Goal: Information Seeking & Learning: Learn about a topic

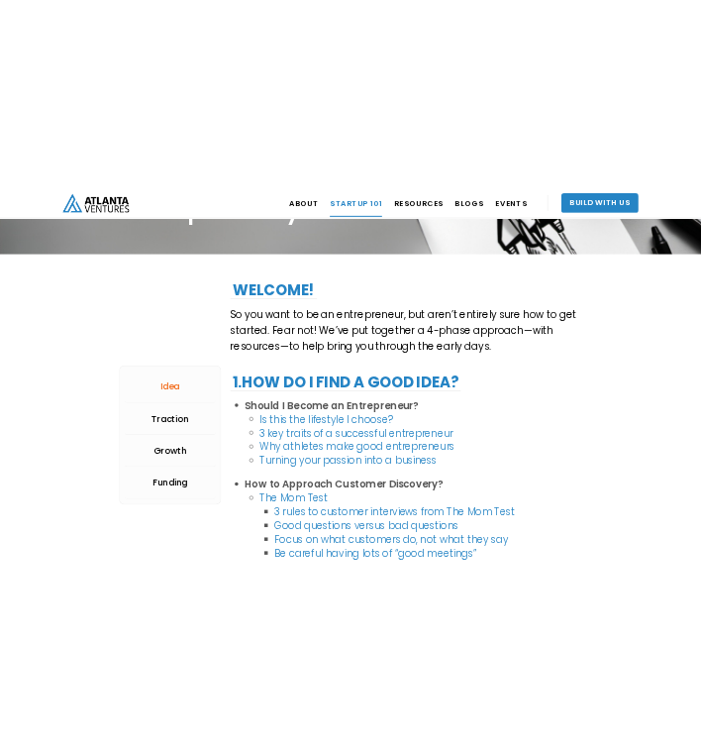
scroll to position [206, 0]
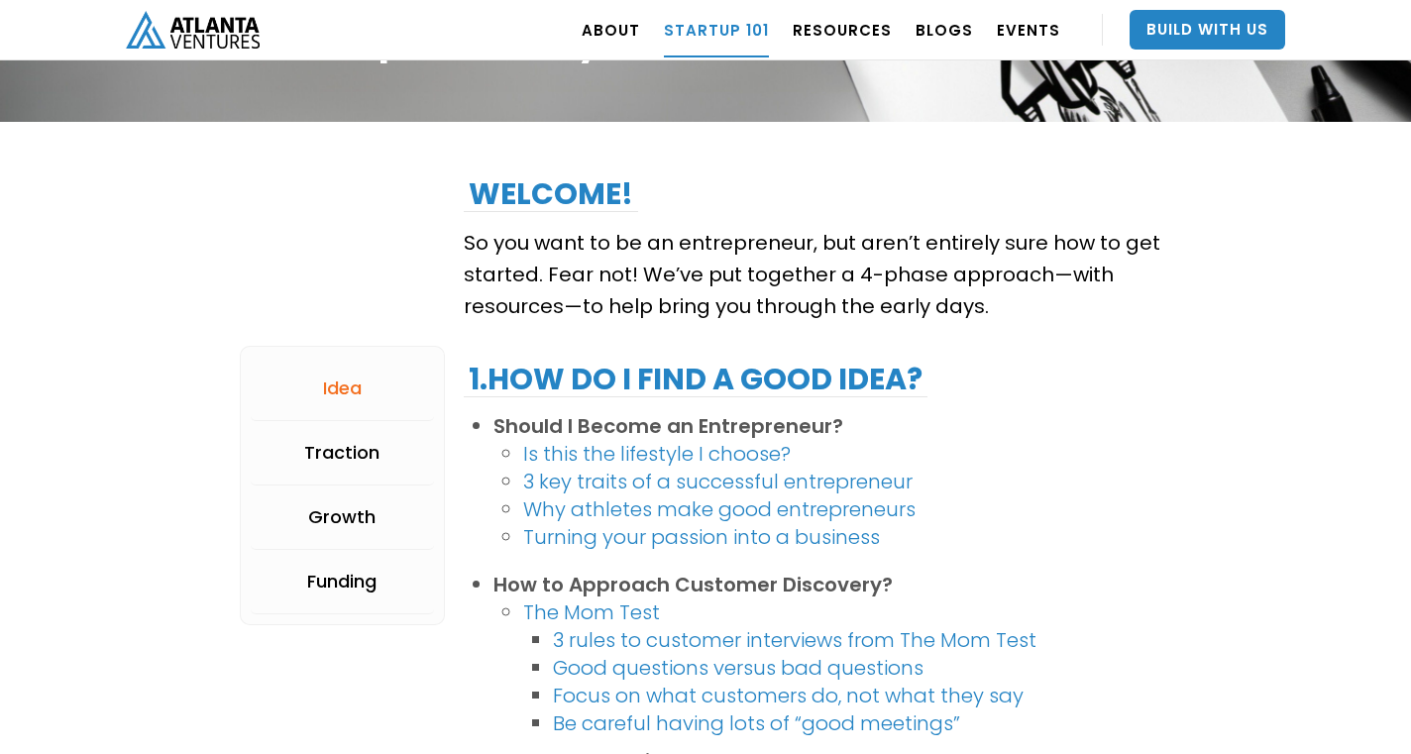
click at [701, 456] on link "Is this the lifestyle I choose?" at bounding box center [657, 454] width 268 height 28
click at [771, 451] on link "Is this the lifestyle I choose?" at bounding box center [657, 454] width 268 height 28
click at [712, 484] on link "3 key traits of a successful entrepreneur" at bounding box center [717, 482] width 389 height 28
click at [829, 486] on link "3 key traits of a successful entrepreneur" at bounding box center [717, 482] width 389 height 28
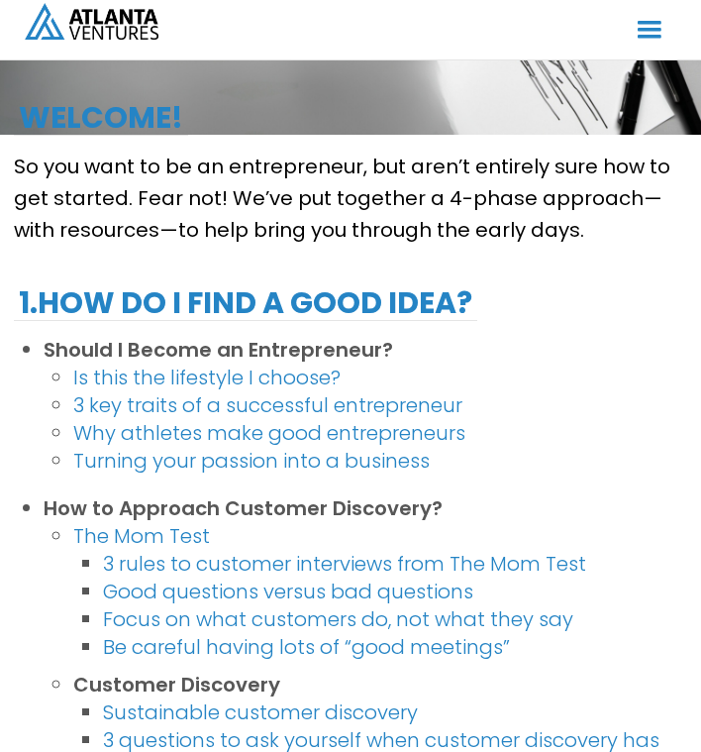
scroll to position [245, 0]
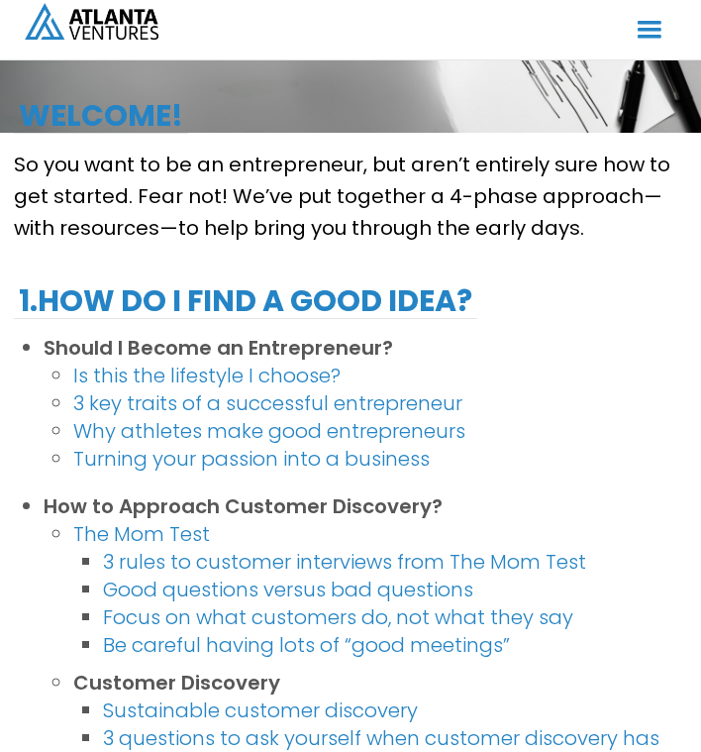
click at [198, 429] on link "Why athletes make good entrepreneurs" at bounding box center [269, 431] width 392 height 28
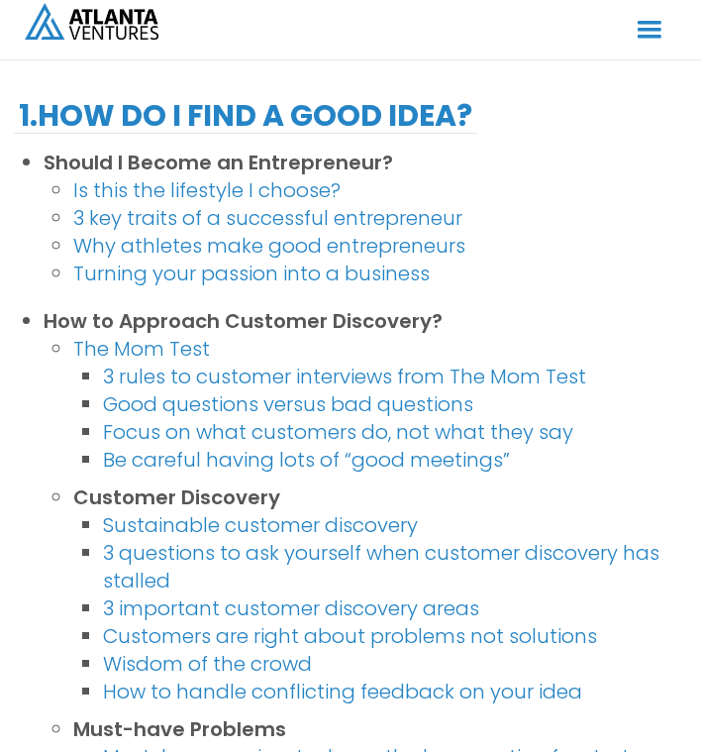
scroll to position [426, 0]
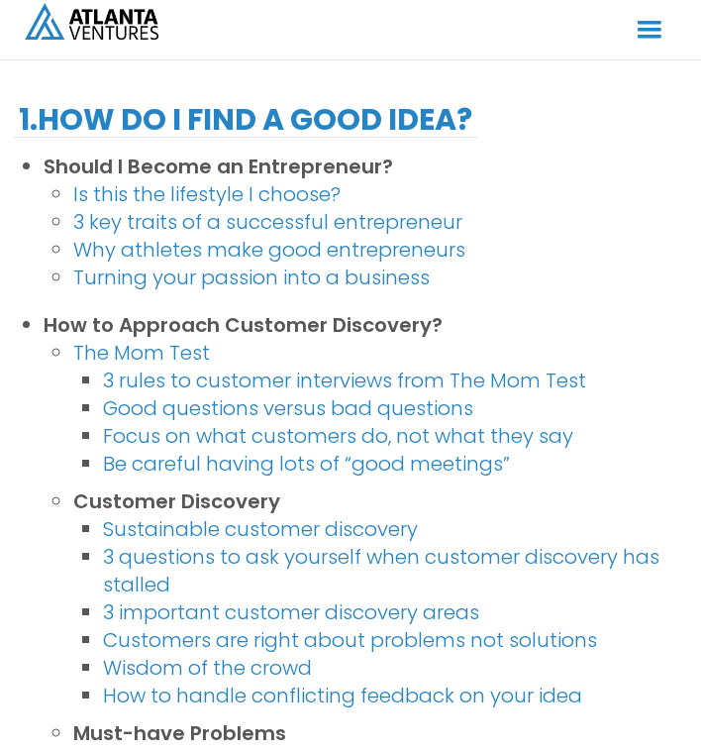
click at [335, 439] on link "Focus on what customers do, not what they say‍" at bounding box center [338, 436] width 471 height 28
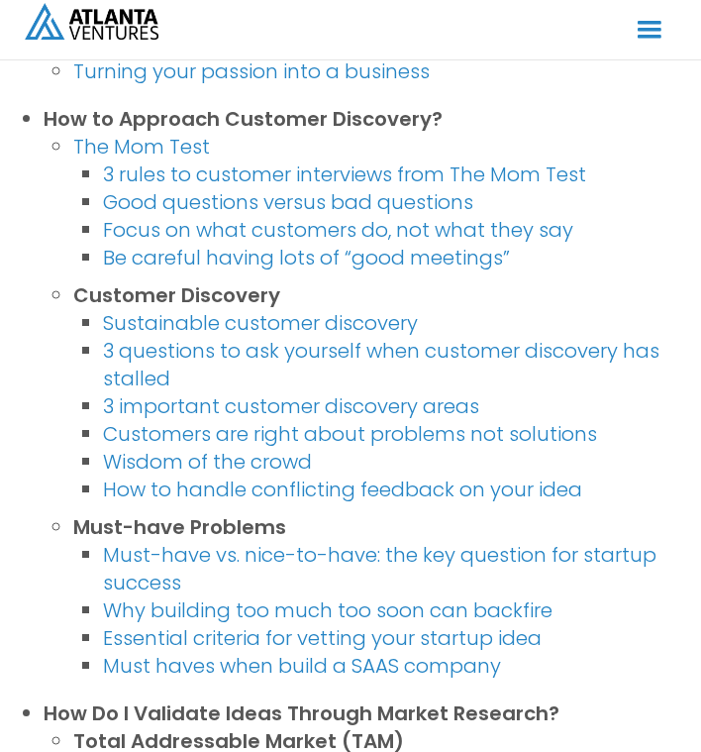
scroll to position [634, 0]
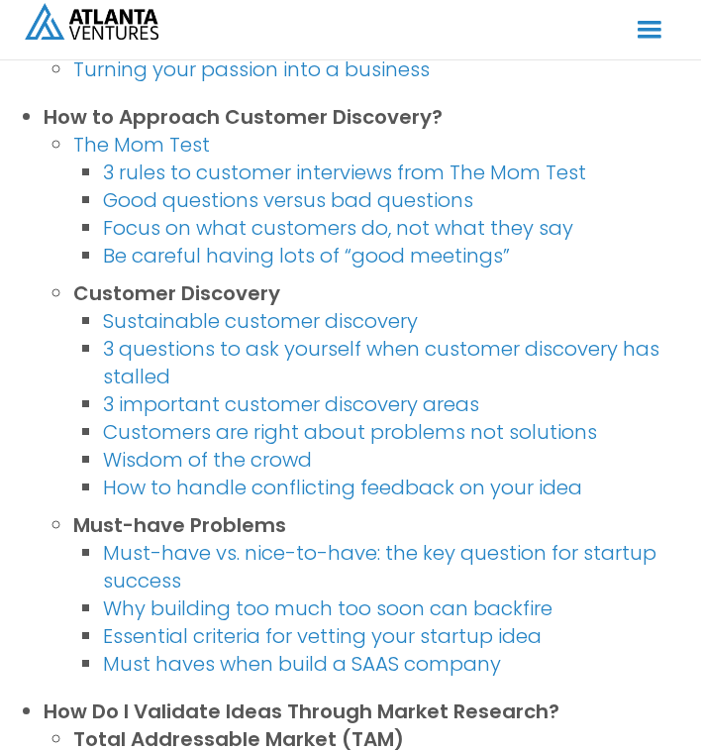
click at [453, 485] on link "How to handle conflicting feedback on your idea" at bounding box center [343, 488] width 480 height 28
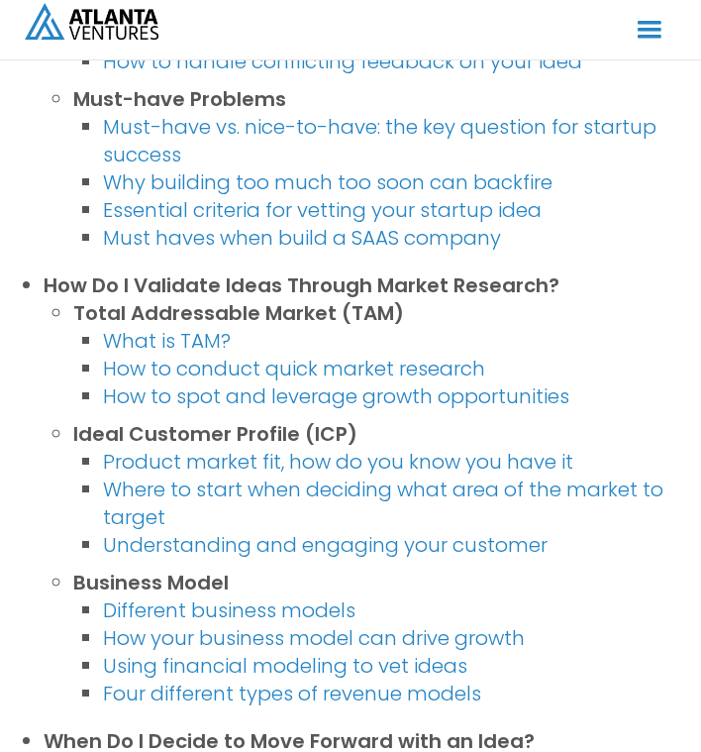
scroll to position [1063, 0]
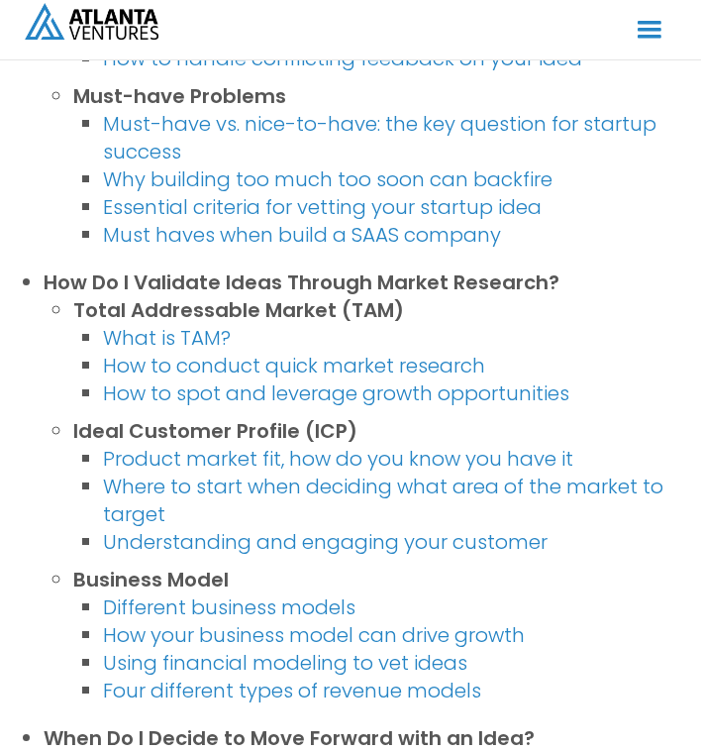
click at [432, 234] on link "Must haves when build a SAAS company" at bounding box center [302, 235] width 398 height 28
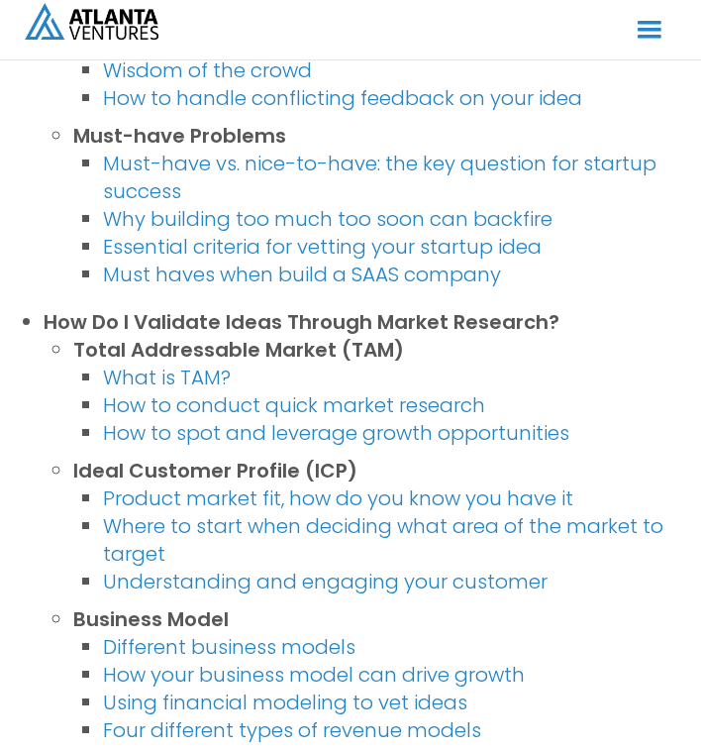
scroll to position [1013, 0]
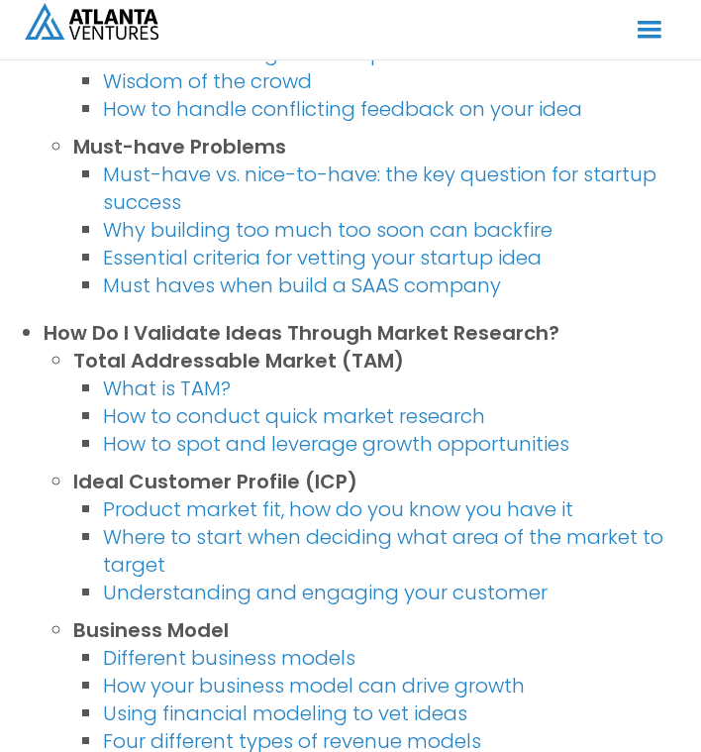
click at [404, 256] on link "Essential criteria for vetting your startup idea" at bounding box center [322, 258] width 439 height 28
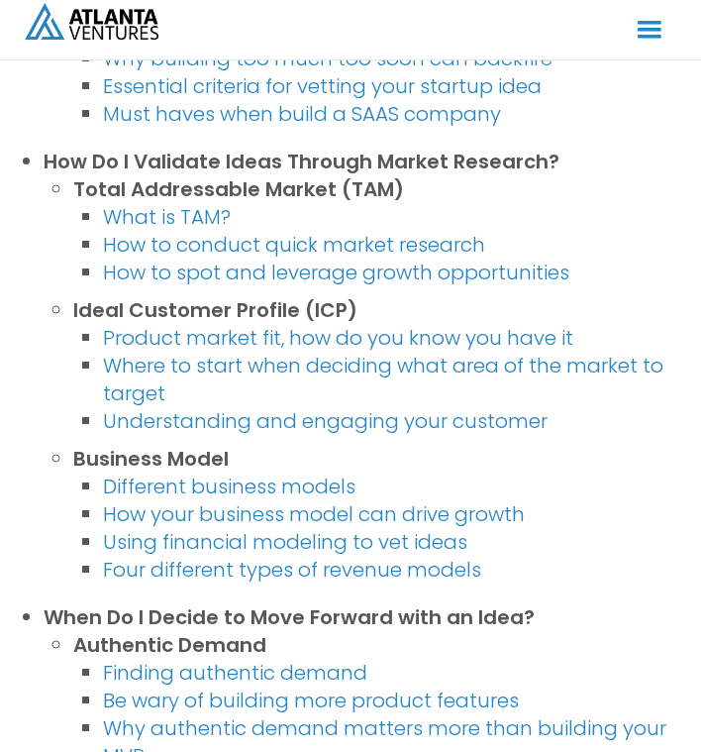
scroll to position [1176, 0]
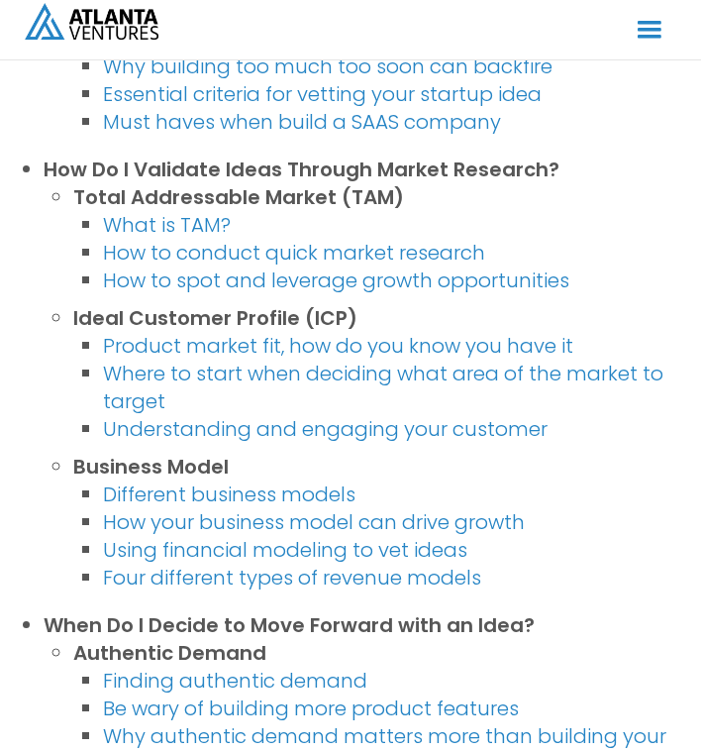
click at [173, 224] on link "What is TAM?" at bounding box center [167, 225] width 128 height 28
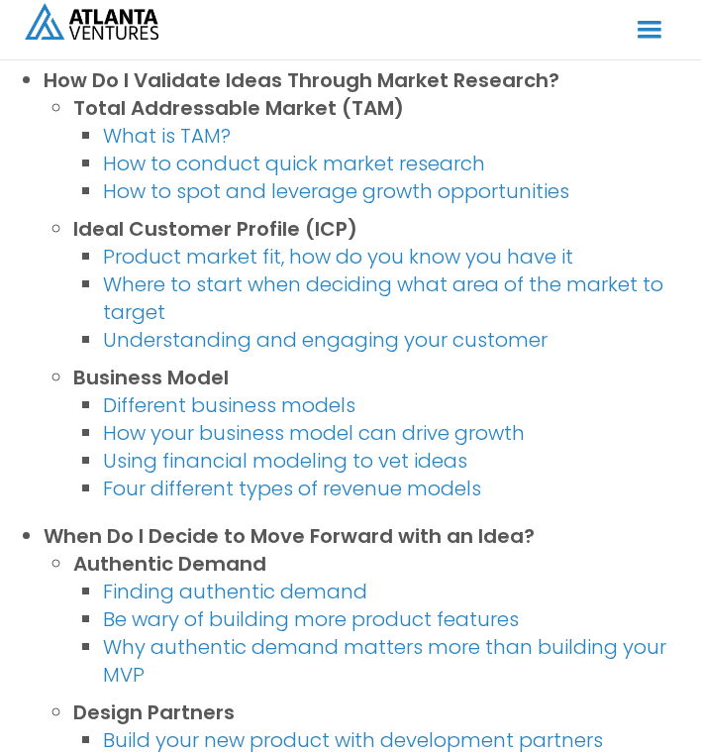
scroll to position [1269, 0]
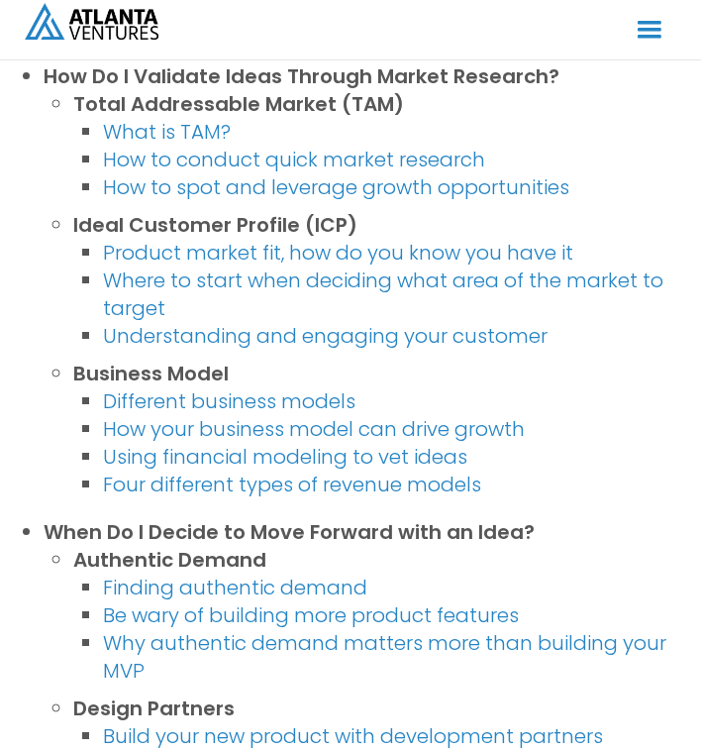
click at [440, 338] on link "Understanding and engaging your customer" at bounding box center [325, 336] width 445 height 28
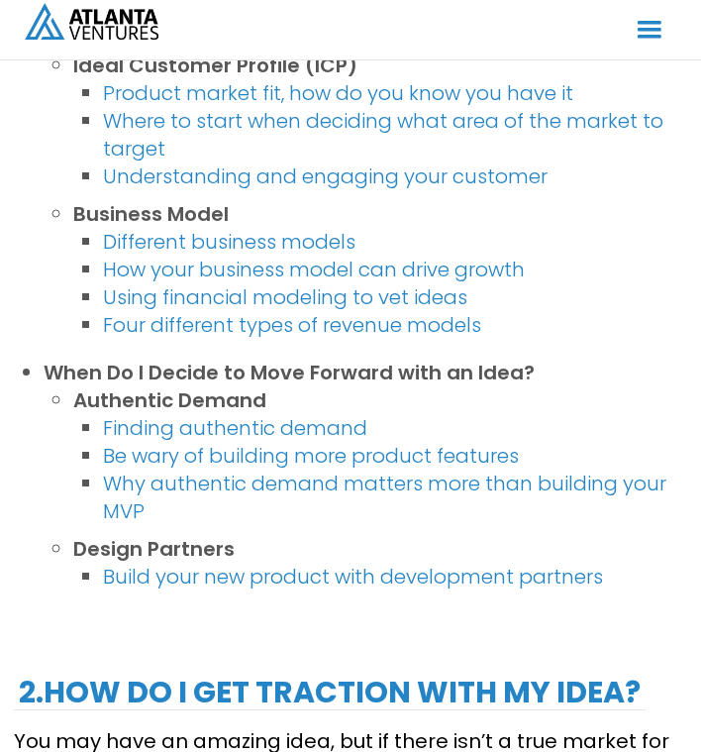
scroll to position [1437, 0]
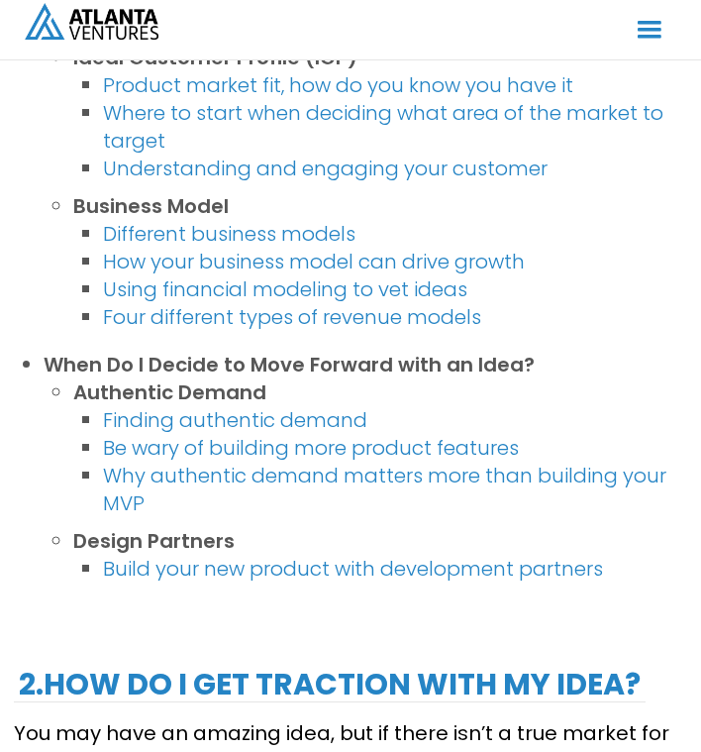
click at [251, 237] on link "Different business models" at bounding box center [229, 234] width 253 height 28
click at [306, 476] on link "Why authentic demand matters more than building your MVP" at bounding box center [385, 489] width 564 height 55
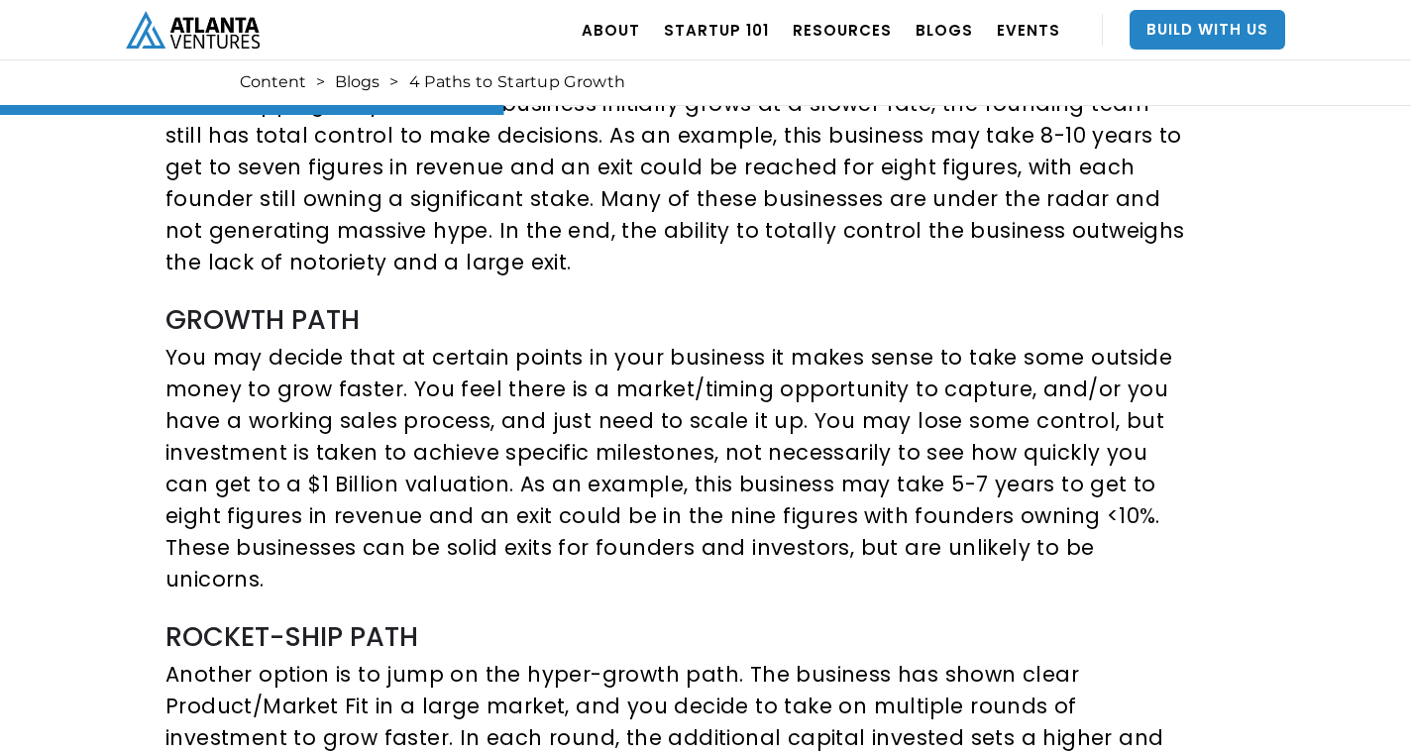
scroll to position [1378, 0]
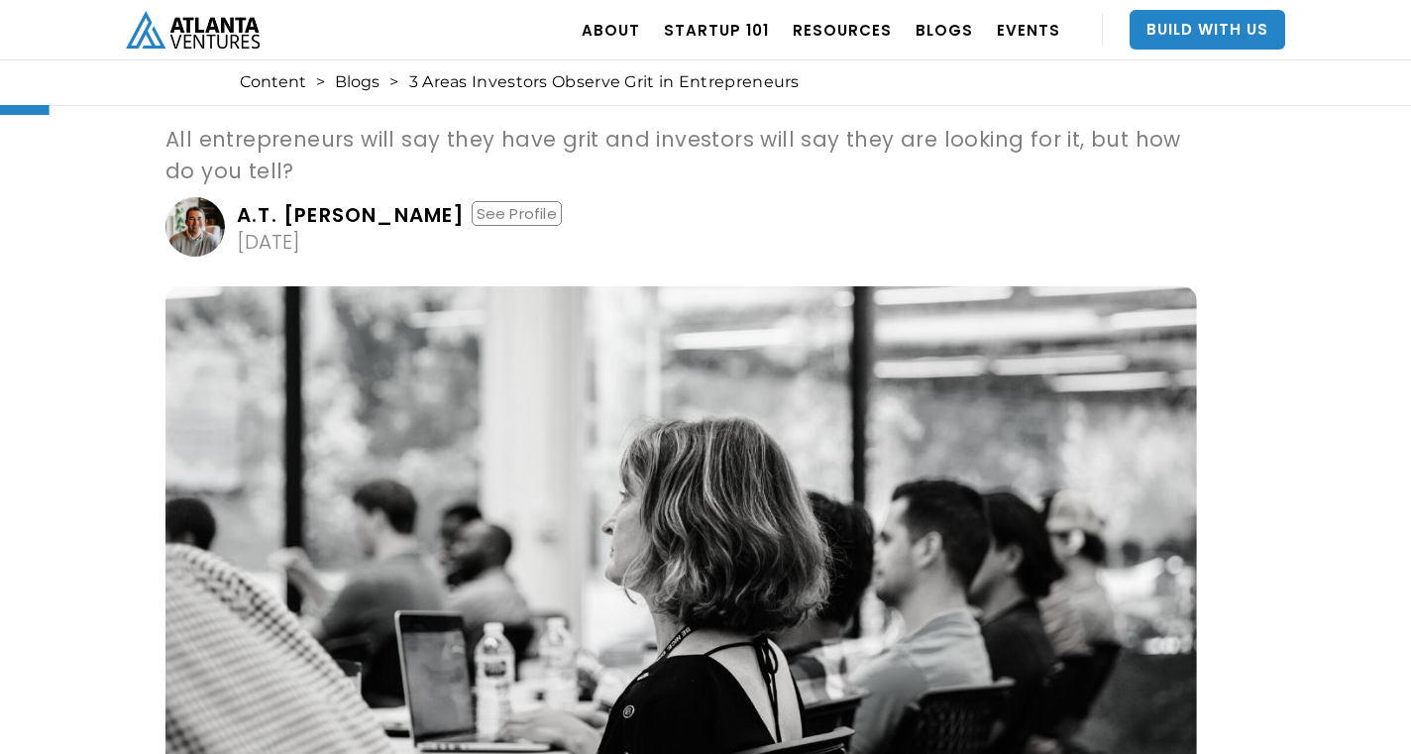
scroll to position [133, 0]
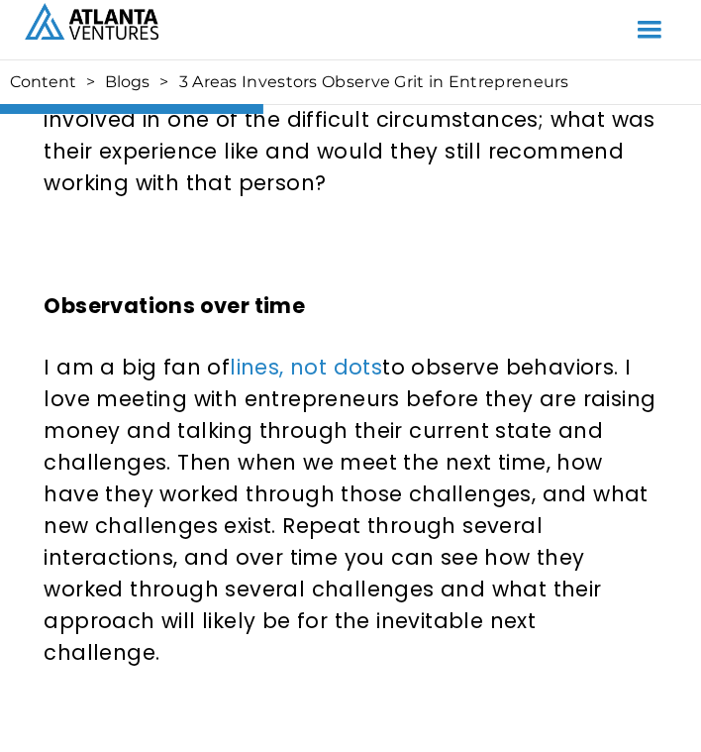
scroll to position [1844, 0]
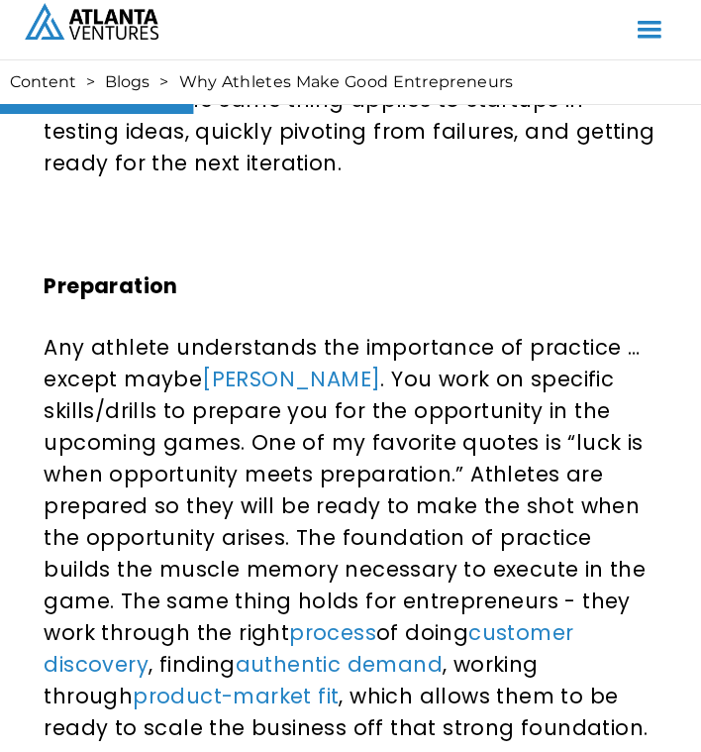
scroll to position [1510, 0]
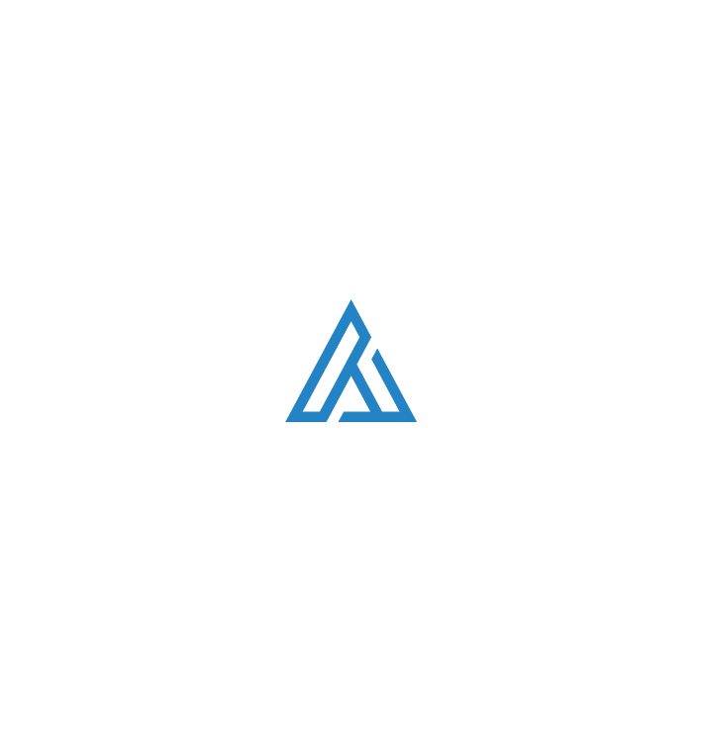
scroll to position [5164, 0]
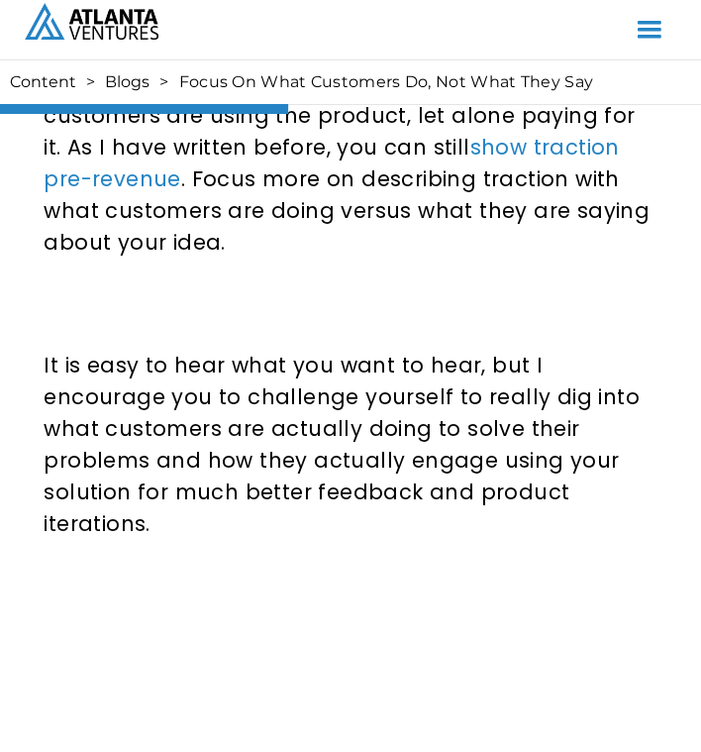
scroll to position [2111, 0]
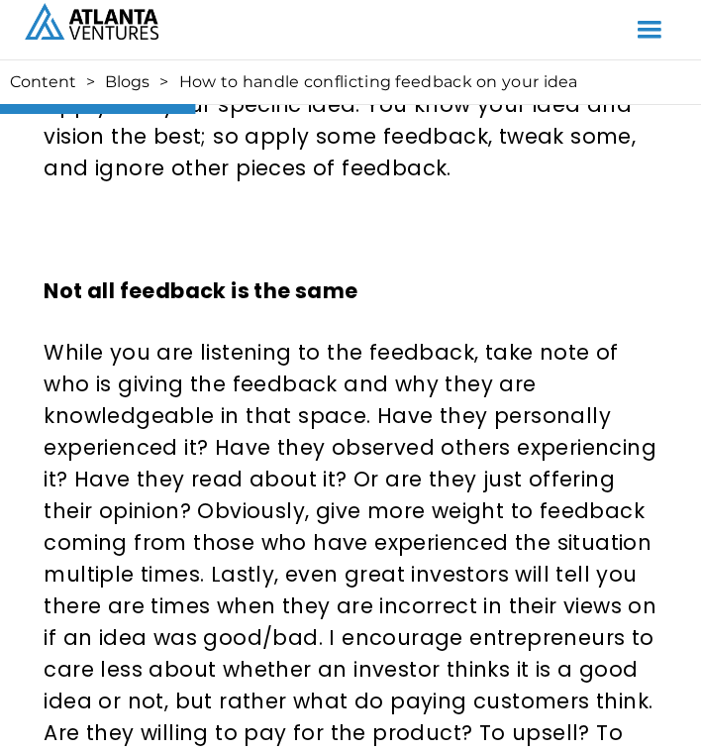
scroll to position [1486, 0]
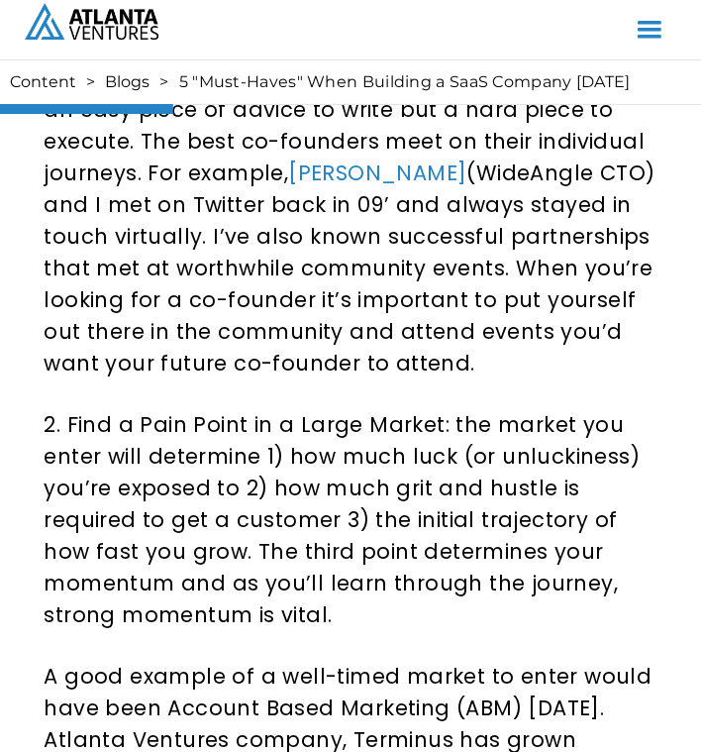
scroll to position [1491, 0]
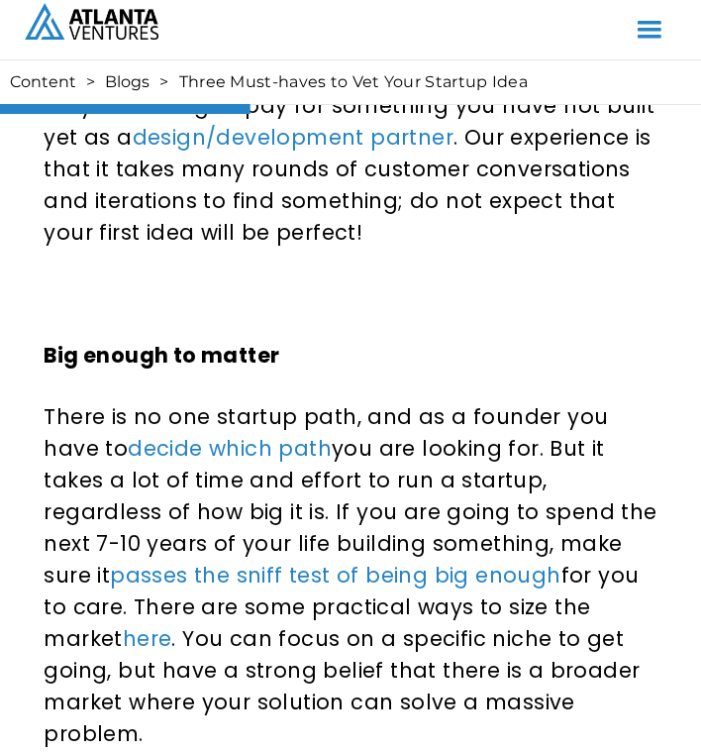
scroll to position [1897, 0]
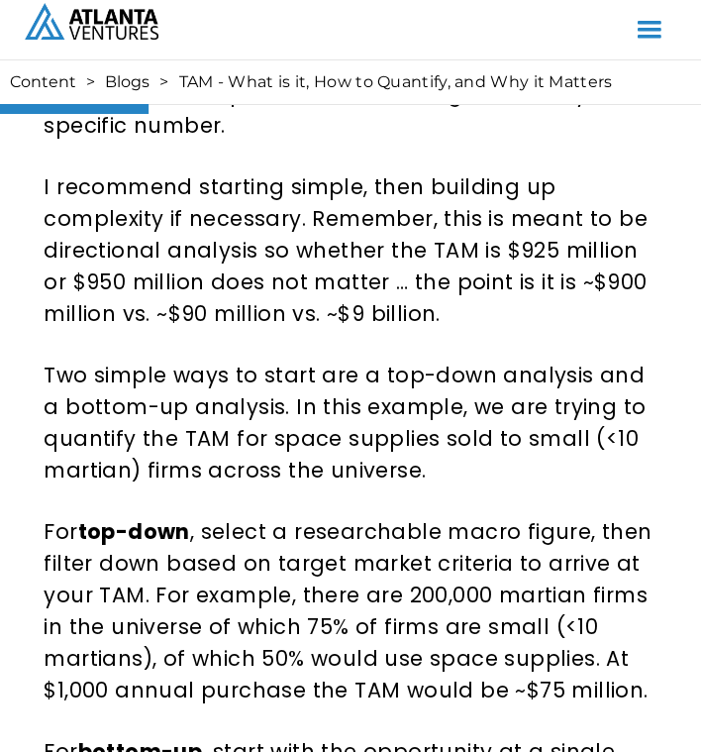
scroll to position [1420, 0]
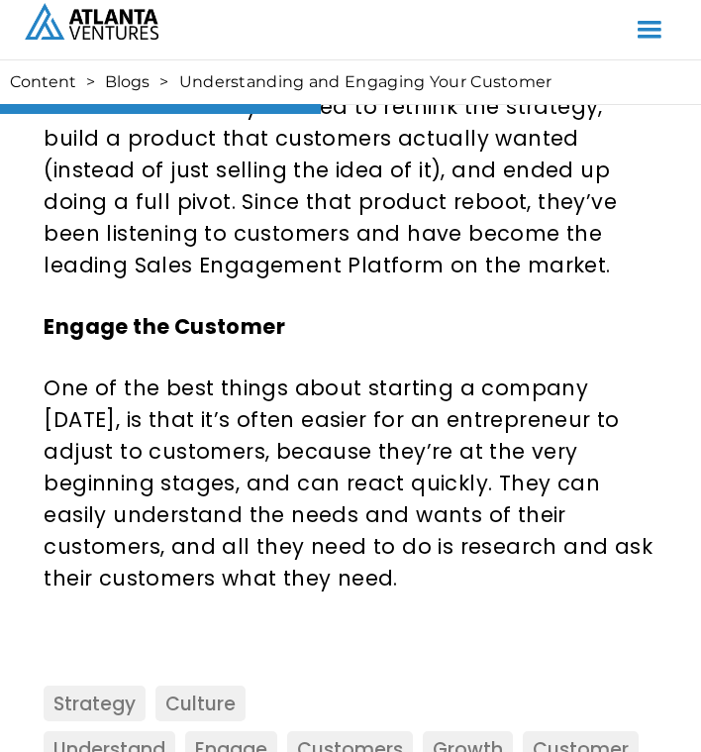
scroll to position [2481, 0]
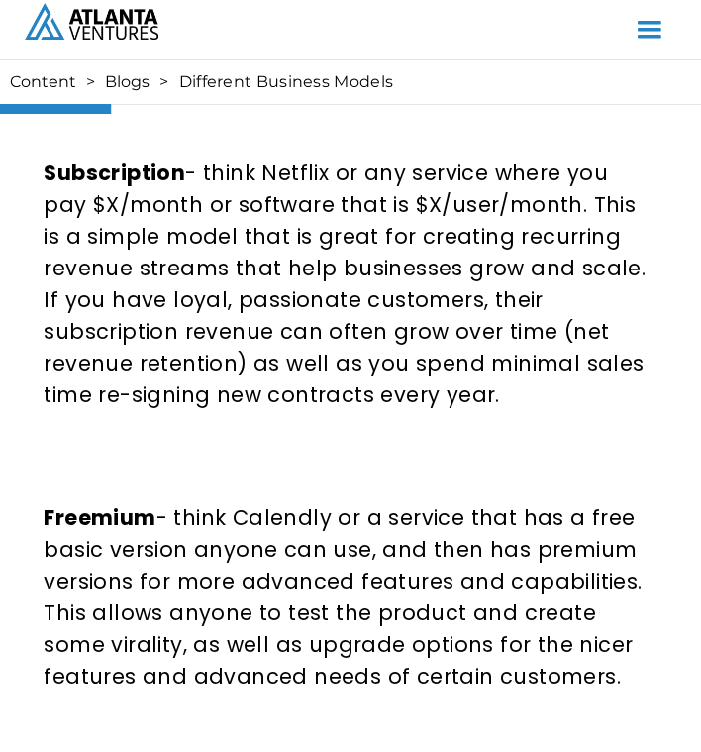
scroll to position [1087, 0]
